Goal: Information Seeking & Learning: Learn about a topic

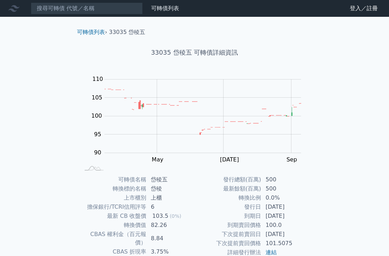
scroll to position [68, 0]
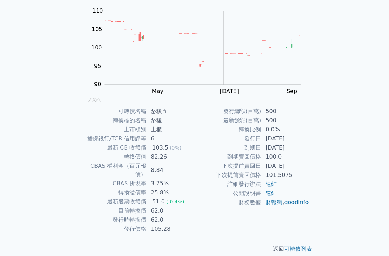
click at [302, 245] on link "可轉債列表" at bounding box center [298, 248] width 28 height 7
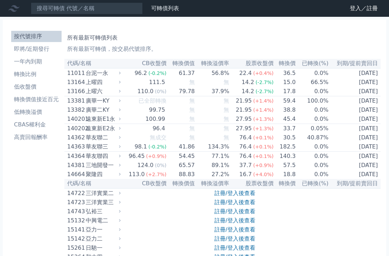
click at [360, 7] on link "登入／註冊" at bounding box center [364, 8] width 39 height 11
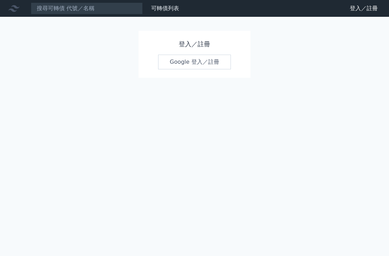
click at [210, 63] on link "Google 登入／註冊" at bounding box center [194, 62] width 73 height 15
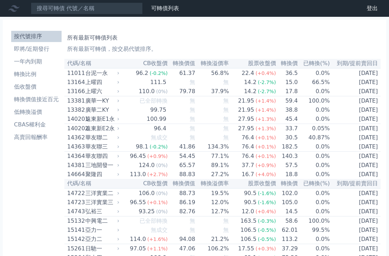
click at [18, 97] on li "轉換價值接近百元" at bounding box center [36, 99] width 50 height 8
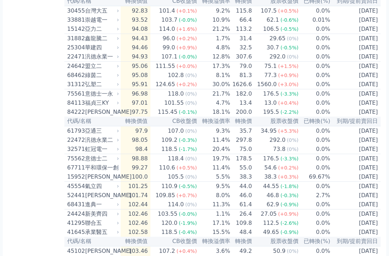
scroll to position [302, 0]
